Goal: Task Accomplishment & Management: Manage account settings

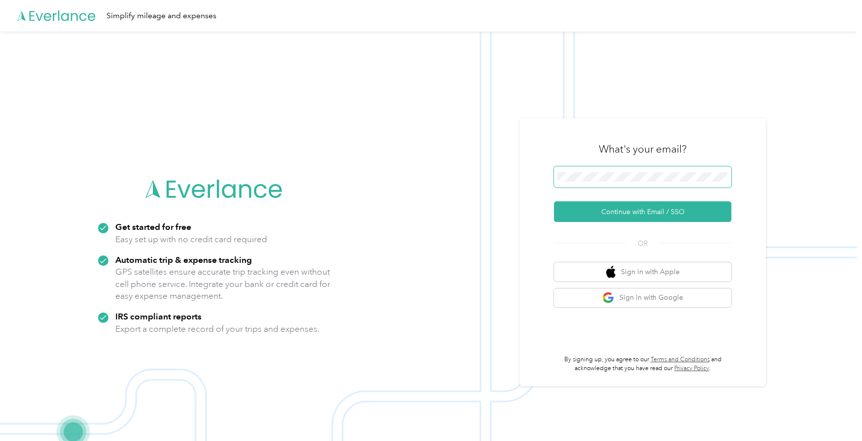
click at [646, 222] on button "Continue with Email / SSO" at bounding box center [642, 212] width 177 height 21
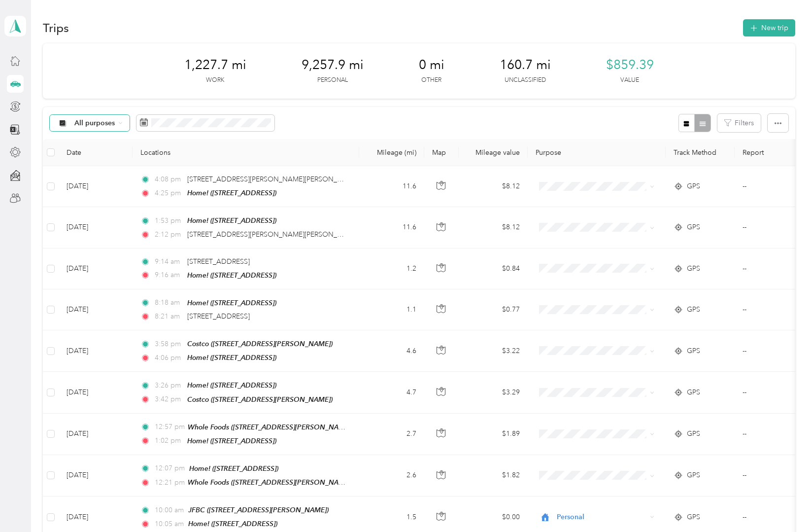
click at [71, 124] on span "All purposes" at bounding box center [86, 123] width 58 height 8
click at [75, 161] on span "Unclassified" at bounding box center [100, 158] width 53 height 10
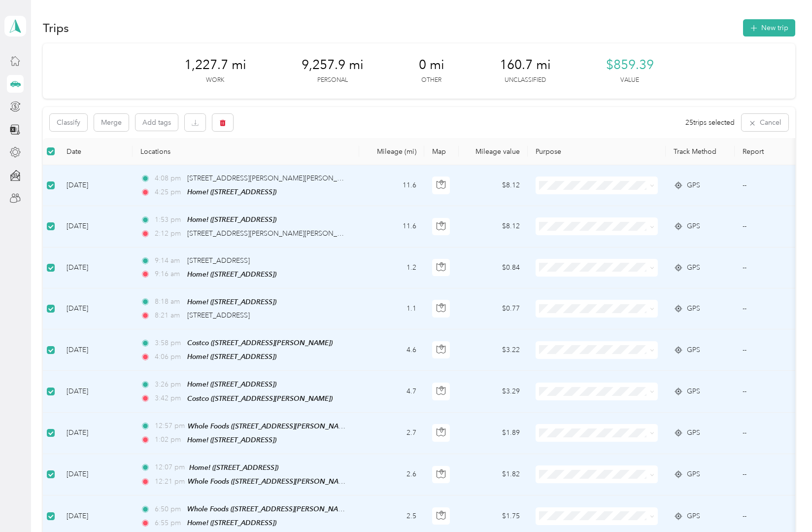
click at [76, 125] on button "Classify" at bounding box center [68, 122] width 37 height 17
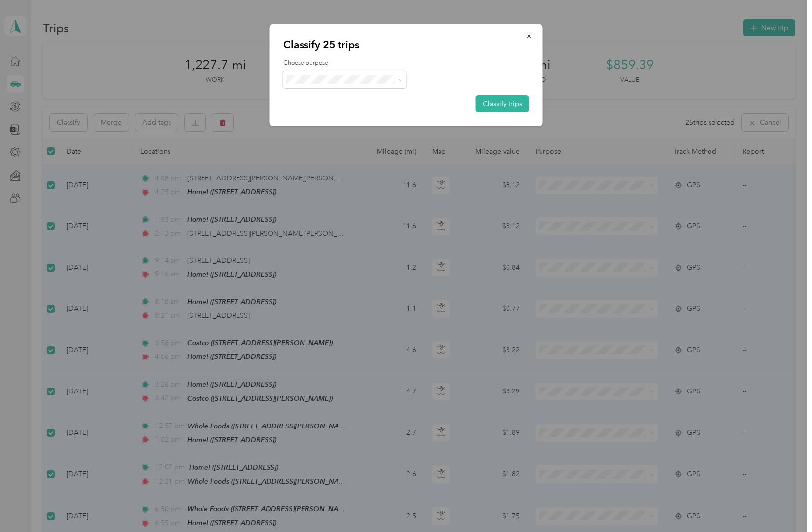
click at [400, 82] on icon at bounding box center [400, 80] width 4 height 4
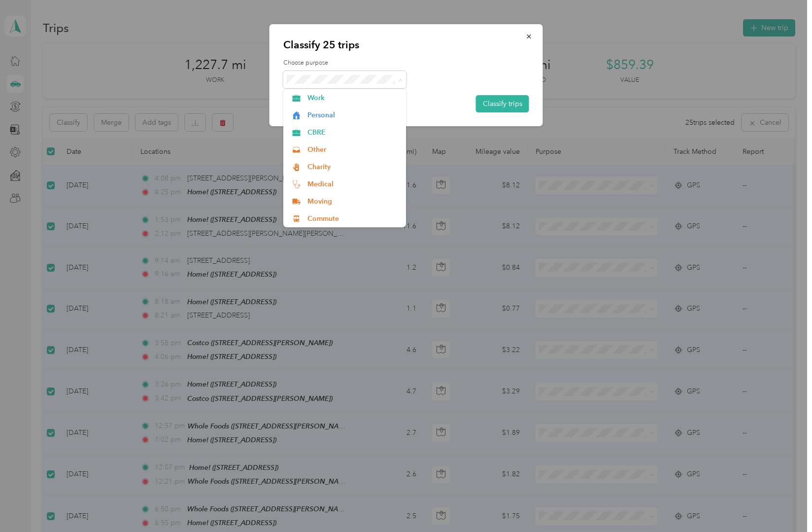
click at [350, 119] on span "Personal" at bounding box center [353, 115] width 92 height 10
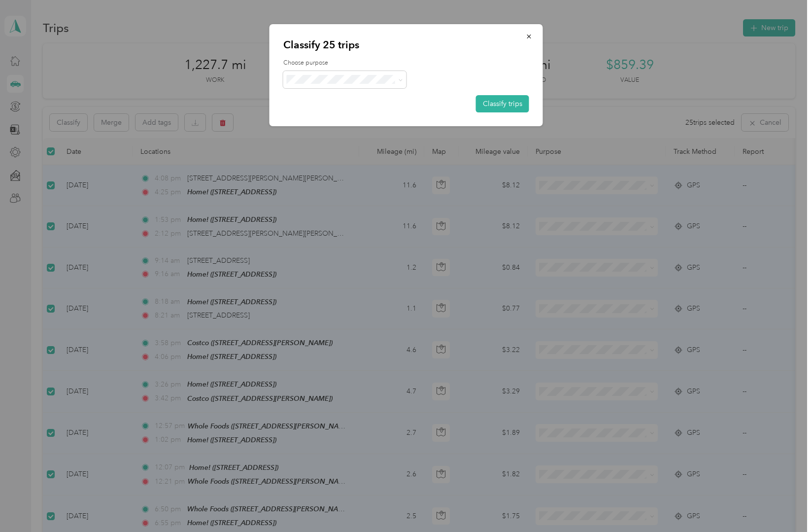
click at [511, 107] on button "Classify trips" at bounding box center [502, 103] width 53 height 17
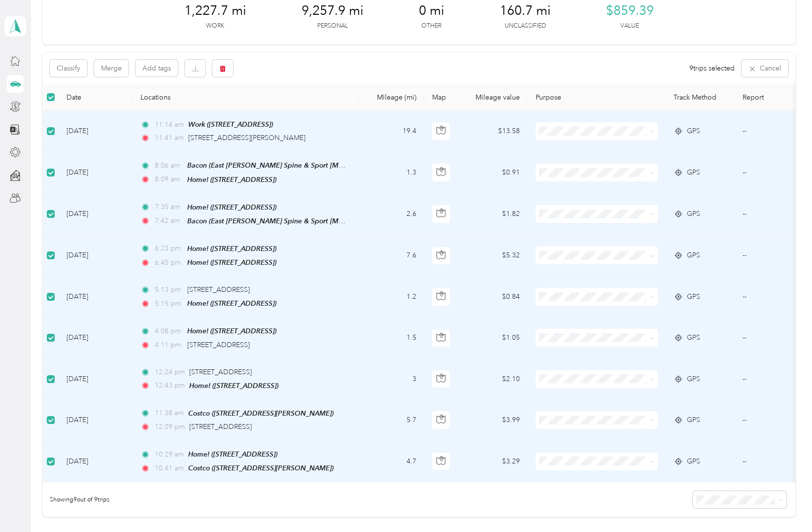
scroll to position [53, 0]
click at [70, 73] on button "Classify" at bounding box center [68, 69] width 37 height 17
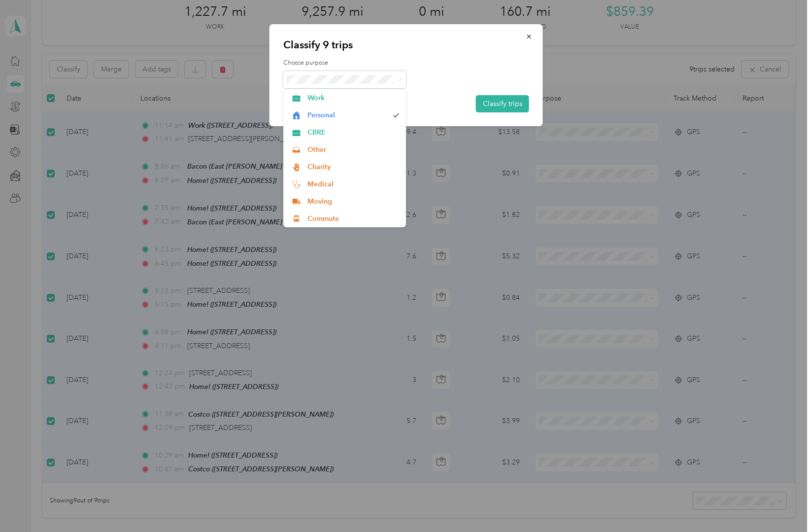
click at [339, 120] on span "Personal" at bounding box center [347, 115] width 81 height 10
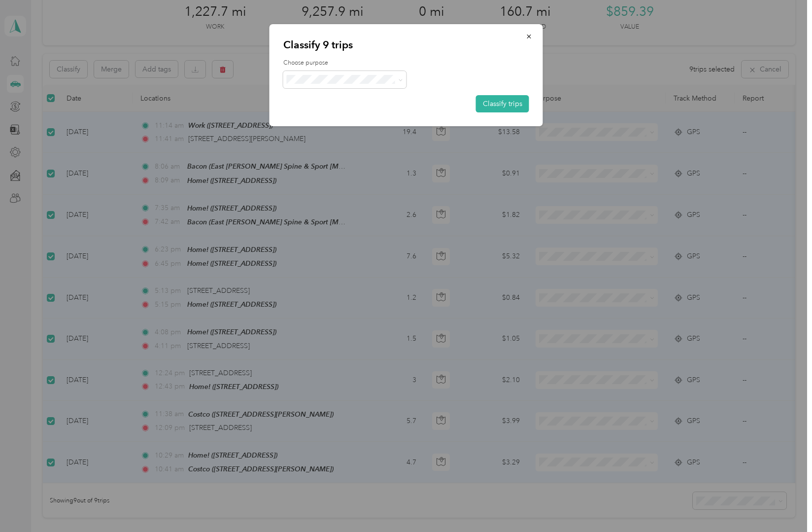
click at [512, 108] on button "Classify trips" at bounding box center [502, 103] width 53 height 17
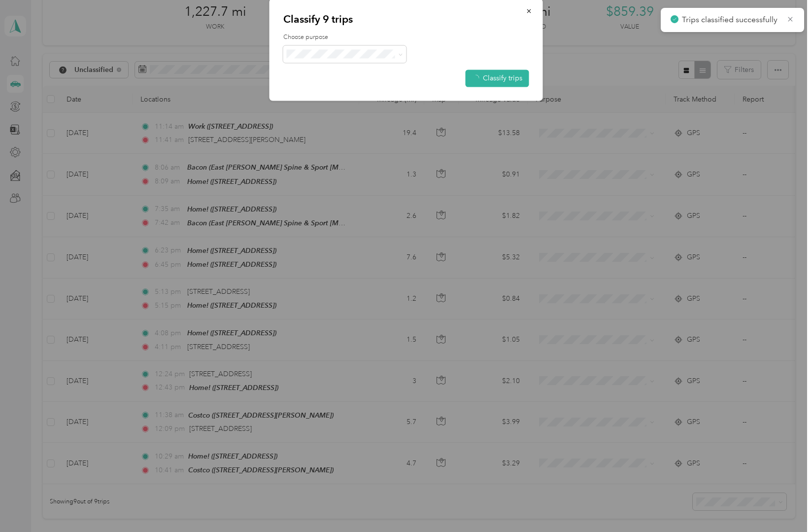
scroll to position [0, 0]
